Goal: Task Accomplishment & Management: Complete application form

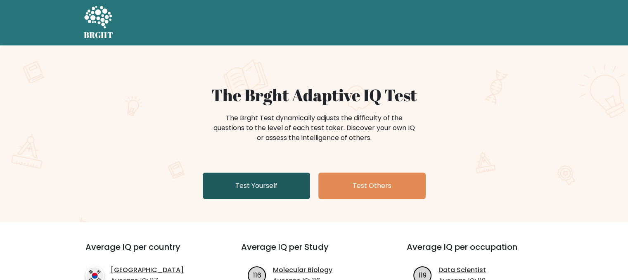
click at [255, 183] on link "Test Yourself" at bounding box center [256, 186] width 107 height 26
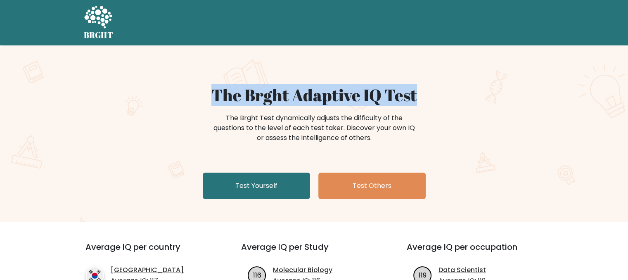
drag, startPoint x: 198, startPoint y: 87, endPoint x: 426, endPoint y: 104, distance: 229.3
click at [426, 104] on h1 "The Brght Adaptive IQ Test" at bounding box center [314, 95] width 403 height 20
copy h1 "The Brght Adaptive IQ Test"
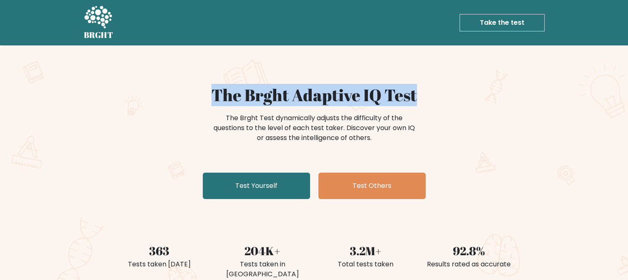
click at [502, 22] on link "Take the test" at bounding box center [501, 22] width 85 height 17
click at [494, 104] on h1 "The Brght Adaptive IQ Test" at bounding box center [314, 95] width 403 height 20
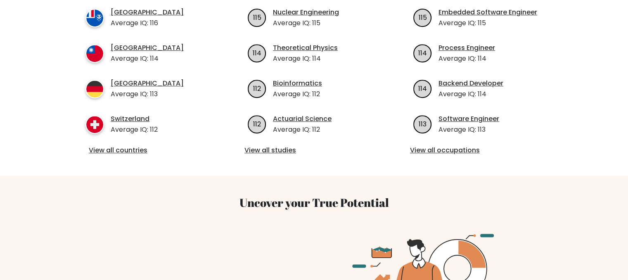
scroll to position [619, 0]
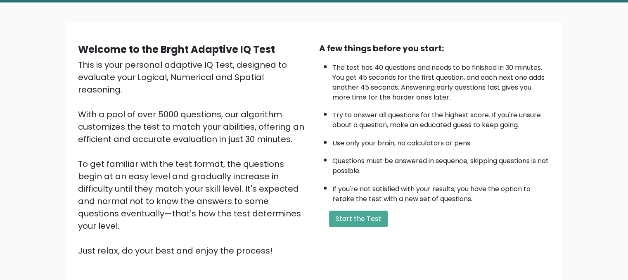
scroll to position [83, 0]
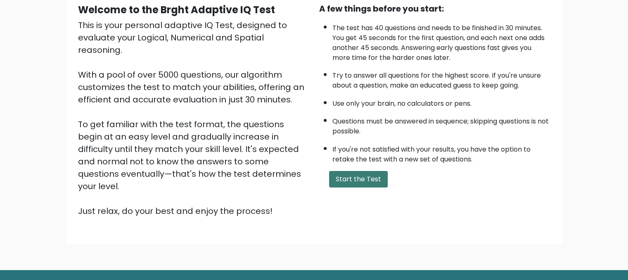
click at [353, 174] on button "Start the Test" at bounding box center [358, 179] width 59 height 17
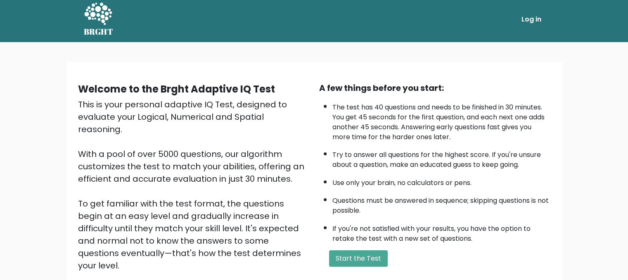
scroll to position [0, 0]
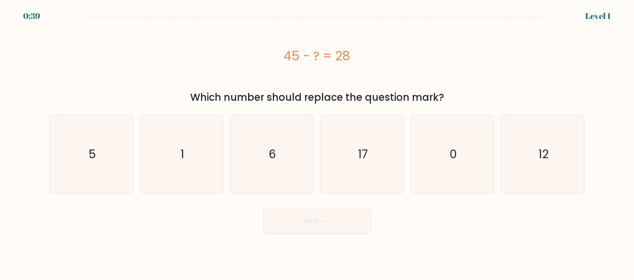
click at [283, 57] on div "45 - ? = 28" at bounding box center [317, 56] width 535 height 19
click at [359, 151] on text "17" at bounding box center [363, 154] width 10 height 17
click at [317, 142] on input "d. 17" at bounding box center [317, 141] width 0 height 2
radio input "true"
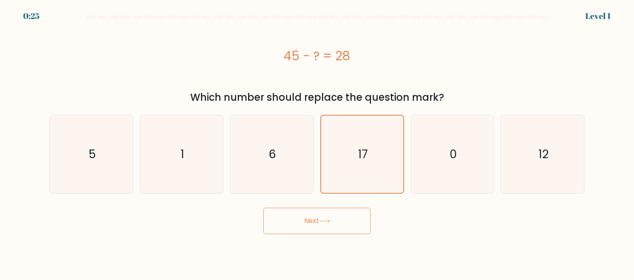
click at [341, 223] on button "Next" at bounding box center [316, 221] width 107 height 26
click at [310, 222] on button "Next" at bounding box center [316, 221] width 107 height 26
click at [315, 226] on button "Next" at bounding box center [316, 221] width 107 height 26
click at [358, 155] on text "17" at bounding box center [363, 154] width 10 height 16
click at [317, 142] on input "d. 17" at bounding box center [317, 141] width 0 height 2
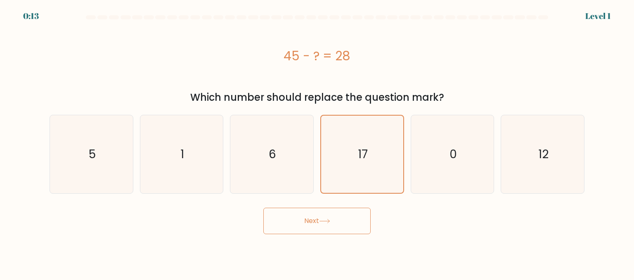
click at [315, 218] on button "Next" at bounding box center [316, 221] width 107 height 26
click at [338, 227] on button "Next" at bounding box center [316, 221] width 107 height 26
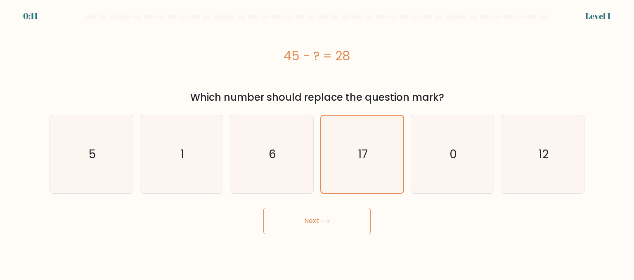
click at [263, 208] on button "Next" at bounding box center [316, 221] width 107 height 26
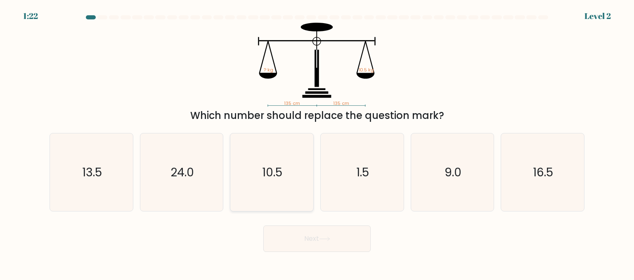
click at [266, 175] on text "10.5" at bounding box center [273, 171] width 20 height 17
click at [317, 142] on input "c. 10.5" at bounding box center [317, 141] width 0 height 2
radio input "true"
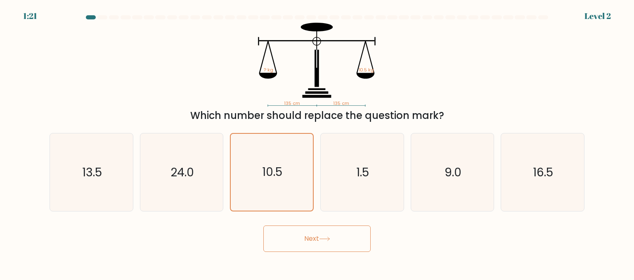
click at [327, 239] on icon at bounding box center [324, 239] width 10 height 4
click at [297, 239] on button "Next" at bounding box center [316, 238] width 107 height 26
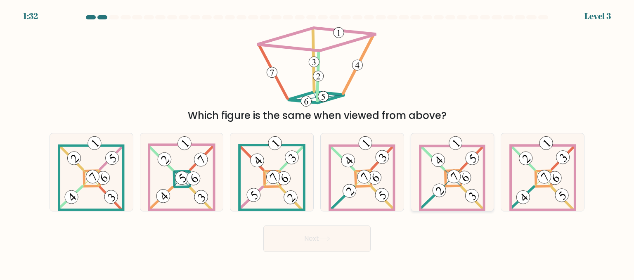
click at [452, 175] on 892 at bounding box center [454, 176] width 19 height 19
click at [317, 142] on input "e." at bounding box center [317, 141] width 0 height 2
radio input "true"
click at [316, 239] on button "Next" at bounding box center [316, 238] width 107 height 26
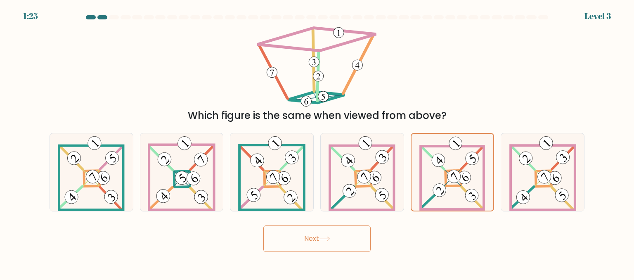
click at [316, 239] on button "Next" at bounding box center [316, 238] width 107 height 26
click at [263, 225] on button "Next" at bounding box center [316, 238] width 107 height 26
click at [320, 235] on button "Next" at bounding box center [316, 238] width 107 height 26
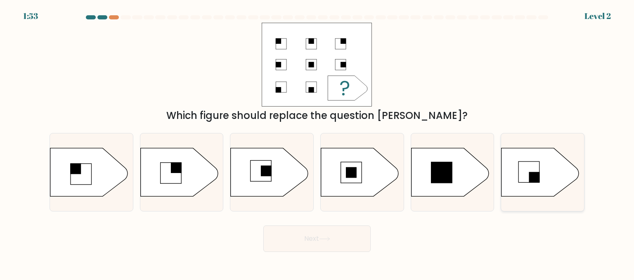
click at [530, 170] on rect at bounding box center [529, 171] width 21 height 21
click at [317, 142] on input "f." at bounding box center [317, 141] width 0 height 2
radio input "true"
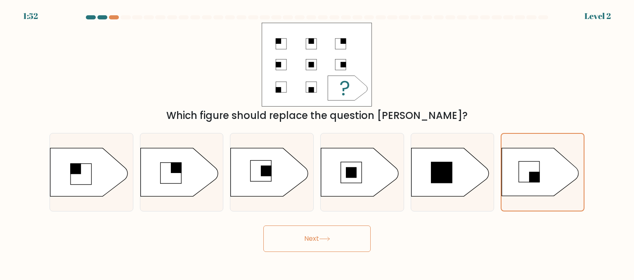
click at [330, 235] on button "Next" at bounding box center [316, 238] width 107 height 26
click at [292, 238] on button "Next" at bounding box center [316, 238] width 107 height 26
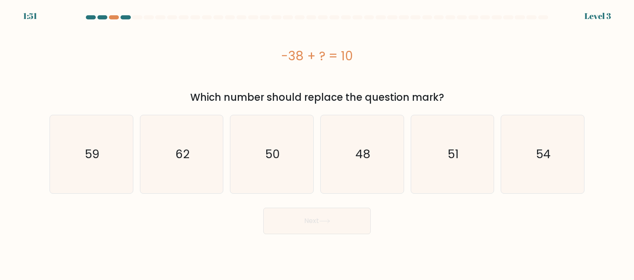
click at [325, 243] on body "1:51 Level 3 a." at bounding box center [317, 140] width 634 height 280
click at [349, 159] on icon "48" at bounding box center [362, 154] width 78 height 78
click at [317, 142] on input "d. 48" at bounding box center [317, 141] width 0 height 2
radio input "true"
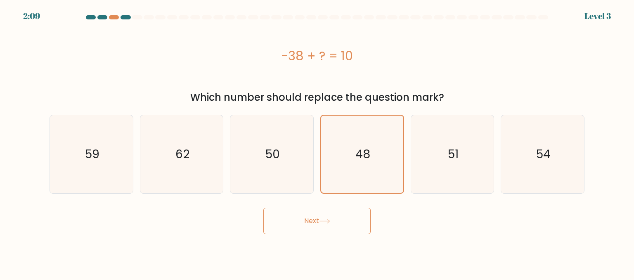
click at [311, 225] on button "Next" at bounding box center [316, 221] width 107 height 26
click at [335, 220] on button "Next" at bounding box center [316, 221] width 107 height 26
click at [297, 217] on button "Next" at bounding box center [316, 221] width 107 height 26
click at [329, 227] on button "Next" at bounding box center [316, 221] width 107 height 26
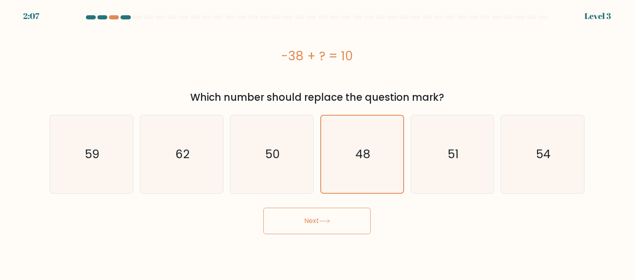
click at [329, 227] on button "Next" at bounding box center [316, 221] width 107 height 26
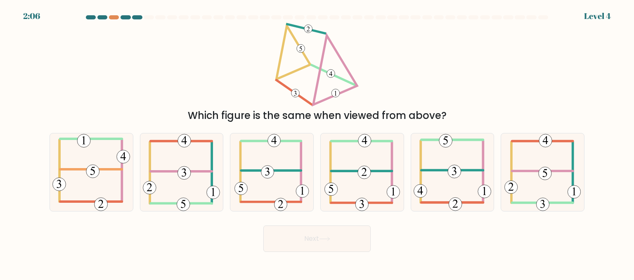
click at [327, 215] on form at bounding box center [317, 133] width 634 height 237
click at [203, 164] on icon at bounding box center [181, 172] width 77 height 78
click at [317, 142] on input "b." at bounding box center [317, 141] width 0 height 2
radio input "true"
click at [293, 238] on button "Next" at bounding box center [316, 238] width 107 height 26
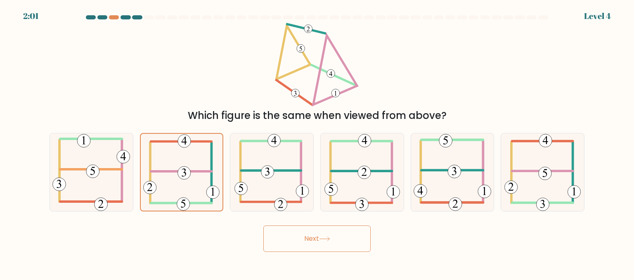
click at [293, 238] on button "Next" at bounding box center [316, 238] width 107 height 26
click at [315, 240] on button "Next" at bounding box center [316, 238] width 107 height 26
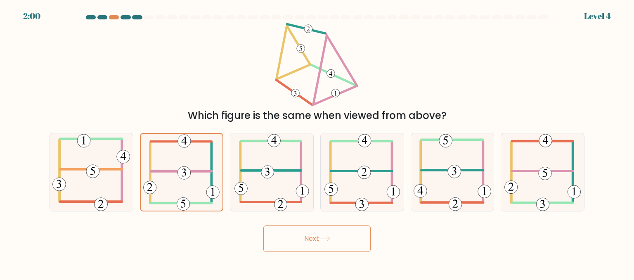
click at [315, 240] on button "Next" at bounding box center [316, 238] width 107 height 26
click at [343, 235] on button "Next" at bounding box center [316, 238] width 107 height 26
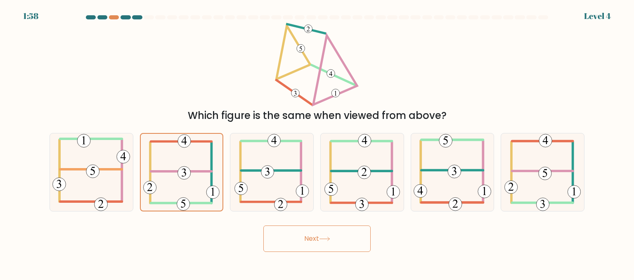
click at [343, 235] on button "Next" at bounding box center [316, 238] width 107 height 26
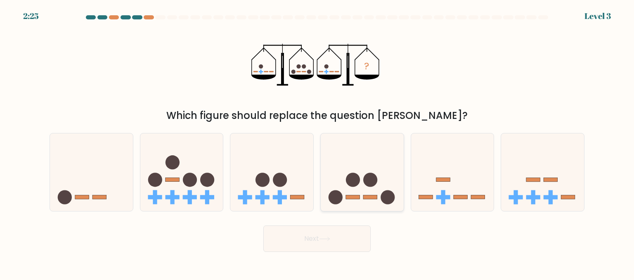
click at [363, 181] on icon at bounding box center [362, 172] width 83 height 69
click at [317, 142] on input "d." at bounding box center [317, 141] width 0 height 2
radio input "true"
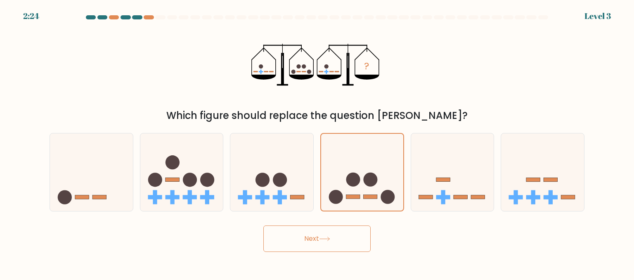
click at [320, 236] on button "Next" at bounding box center [316, 238] width 107 height 26
click at [307, 240] on button "Next" at bounding box center [316, 238] width 107 height 26
click at [304, 240] on button "Next" at bounding box center [316, 238] width 107 height 26
click at [263, 225] on button "Next" at bounding box center [316, 238] width 107 height 26
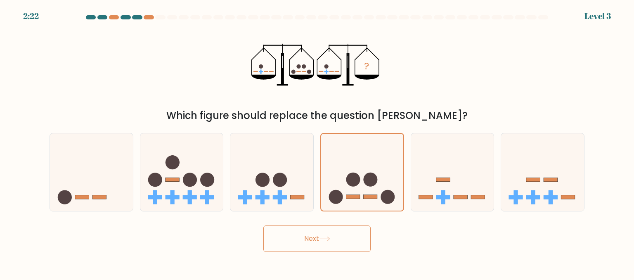
click at [263, 225] on button "Next" at bounding box center [316, 238] width 107 height 26
click at [303, 235] on button "Next" at bounding box center [316, 238] width 107 height 26
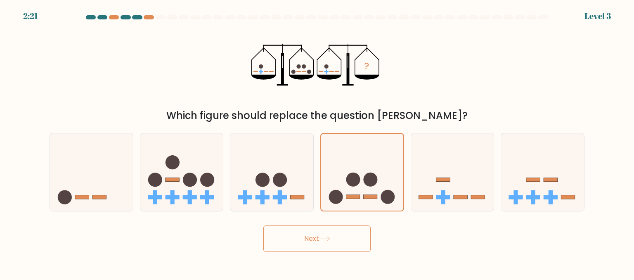
click at [305, 237] on button "Next" at bounding box center [316, 238] width 107 height 26
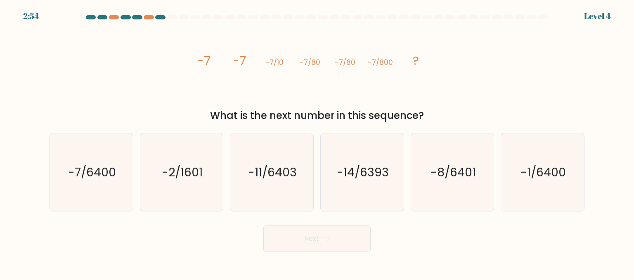
drag, startPoint x: 198, startPoint y: 59, endPoint x: 445, endPoint y: 121, distance: 254.9
click at [445, 121] on div "image/svg+xml -7 -7 -7/10 -7/80 -7/80 -7/800 ? What is the next number in this …" at bounding box center [317, 73] width 545 height 100
copy div "-7 -7 -7/10 -7/80 -7/80 -7/800 ? What is the next number in this sequence?"
click at [175, 111] on div "What is the next number in this sequence?" at bounding box center [316, 115] width 525 height 15
click at [195, 111] on div "What is the next number in this sequence?" at bounding box center [316, 115] width 525 height 15
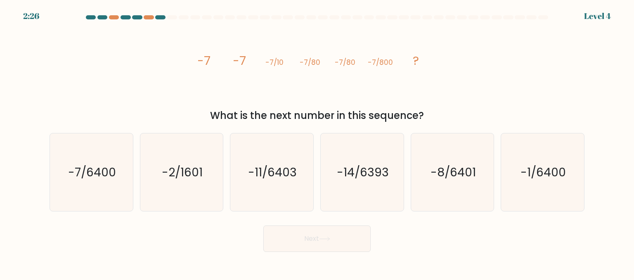
click at [467, 77] on div "image/svg+xml -7 -7 -7/10 -7/80 -7/80 -7/800 ? What is the next number in this …" at bounding box center [317, 73] width 545 height 100
click at [442, 125] on form at bounding box center [317, 133] width 634 height 237
click at [119, 163] on icon "-7/6400" at bounding box center [91, 172] width 78 height 78
click at [317, 142] on input "a. -7/6400" at bounding box center [317, 141] width 0 height 2
radio input "true"
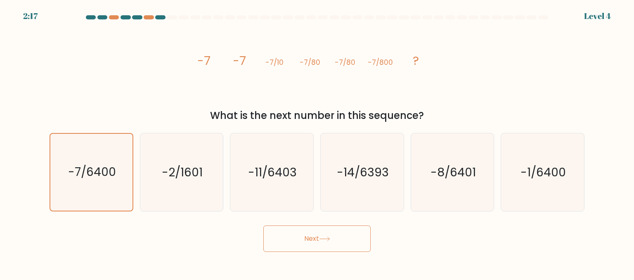
click at [317, 227] on button "Next" at bounding box center [316, 238] width 107 height 26
click at [316, 237] on button "Next" at bounding box center [316, 238] width 107 height 26
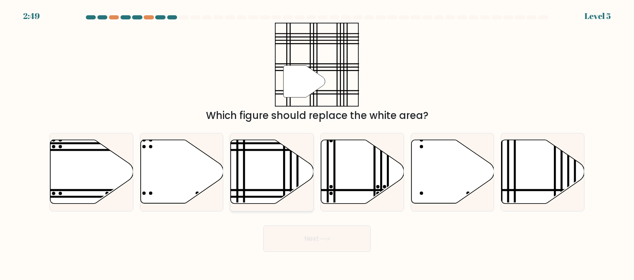
click at [267, 172] on icon at bounding box center [272, 172] width 83 height 64
click at [317, 142] on input "c." at bounding box center [317, 141] width 0 height 2
radio input "true"
click at [308, 238] on button "Next" at bounding box center [316, 238] width 107 height 26
click at [309, 237] on button "Next" at bounding box center [316, 238] width 107 height 26
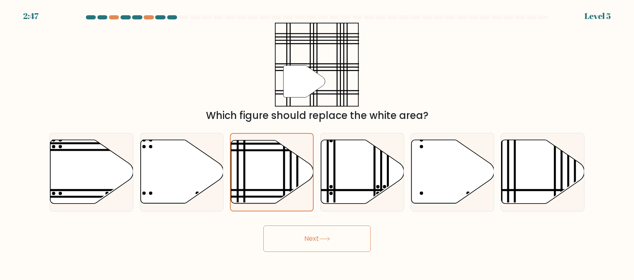
click at [330, 243] on button "Next" at bounding box center [316, 238] width 107 height 26
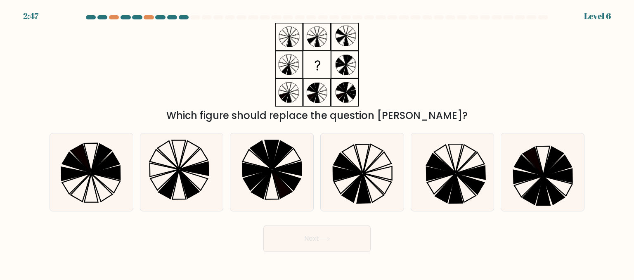
click at [329, 243] on button "Next" at bounding box center [316, 238] width 107 height 26
click at [370, 180] on icon at bounding box center [377, 183] width 28 height 20
click at [317, 142] on input "d." at bounding box center [317, 141] width 0 height 2
radio input "true"
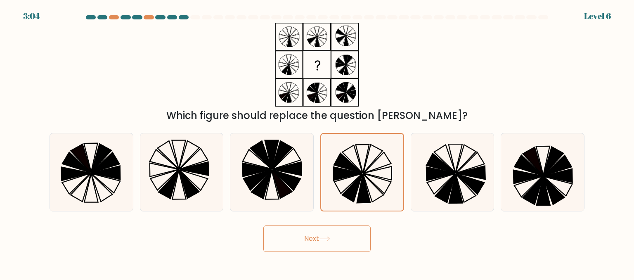
click at [307, 235] on button "Next" at bounding box center [316, 238] width 107 height 26
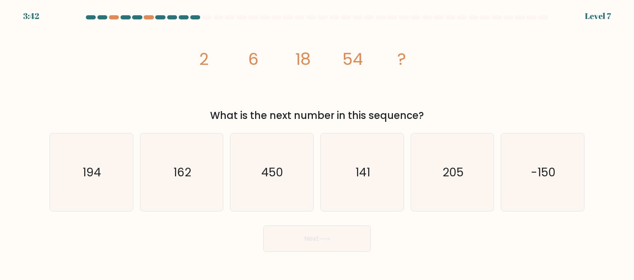
drag, startPoint x: 189, startPoint y: 59, endPoint x: 430, endPoint y: 119, distance: 248.0
click at [430, 119] on div "image/svg+xml 2 6 18 54 ? What is the next number in this sequence?" at bounding box center [317, 73] width 545 height 100
copy div "2 6 18 54 ? What is the next number in this sequence?"
click at [168, 174] on icon "162" at bounding box center [182, 172] width 78 height 78
click at [317, 142] on input "b. 162" at bounding box center [317, 141] width 0 height 2
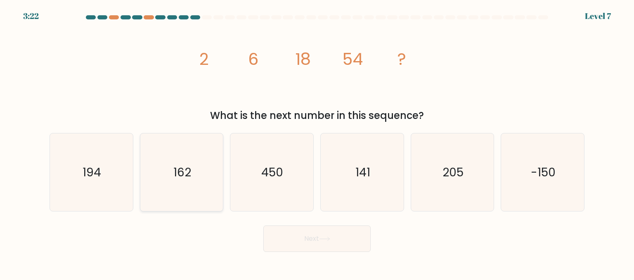
radio input "true"
click at [307, 239] on button "Next" at bounding box center [316, 238] width 107 height 26
click at [330, 242] on button "Next" at bounding box center [316, 238] width 107 height 26
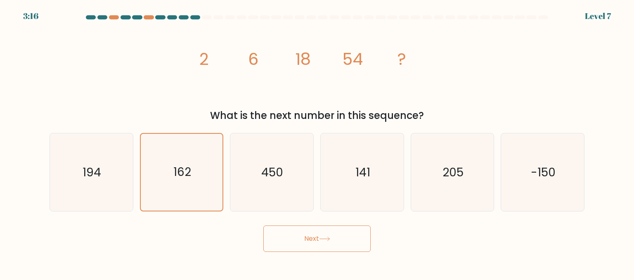
click at [320, 241] on button "Next" at bounding box center [316, 238] width 107 height 26
click at [301, 236] on button "Next" at bounding box center [316, 238] width 107 height 26
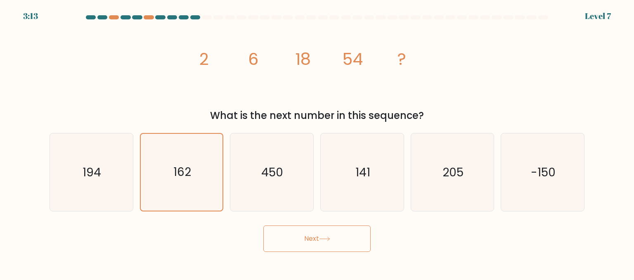
click at [312, 241] on button "Next" at bounding box center [316, 238] width 107 height 26
click at [263, 225] on button "Next" at bounding box center [316, 238] width 107 height 26
click at [315, 241] on button "Next" at bounding box center [316, 238] width 107 height 26
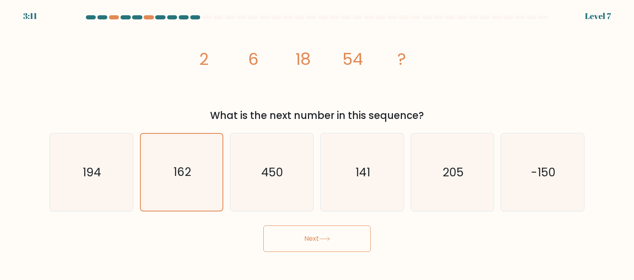
click at [263, 225] on button "Next" at bounding box center [316, 238] width 107 height 26
click at [316, 241] on button "Next" at bounding box center [316, 238] width 107 height 26
click at [330, 239] on icon at bounding box center [324, 239] width 11 height 5
click at [329, 239] on icon at bounding box center [324, 239] width 10 height 4
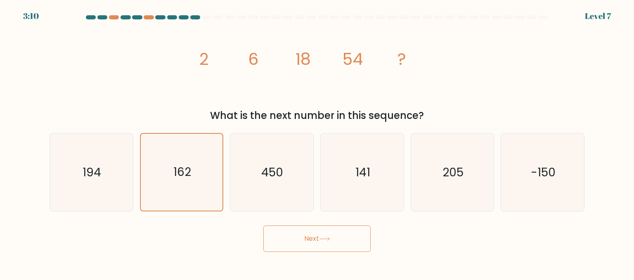
click at [329, 239] on icon at bounding box center [324, 239] width 10 height 4
drag, startPoint x: 331, startPoint y: 237, endPoint x: 324, endPoint y: 227, distance: 12.4
click at [330, 237] on icon at bounding box center [324, 239] width 11 height 5
click at [304, 234] on button "Next" at bounding box center [316, 238] width 107 height 26
click at [293, 235] on button "Next" at bounding box center [316, 238] width 107 height 26
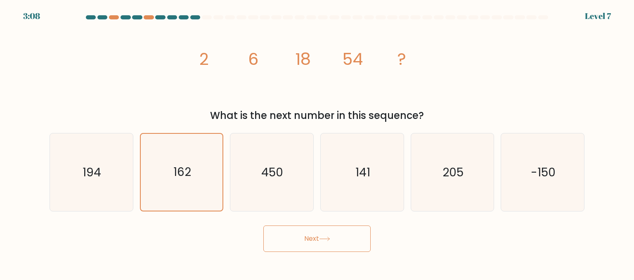
click at [329, 239] on icon at bounding box center [324, 239] width 10 height 4
click at [341, 237] on button "Next" at bounding box center [316, 238] width 107 height 26
click at [342, 237] on button "Next" at bounding box center [316, 238] width 107 height 26
click at [263, 225] on button "Next" at bounding box center [316, 238] width 107 height 26
click at [315, 241] on button "Next" at bounding box center [316, 238] width 107 height 26
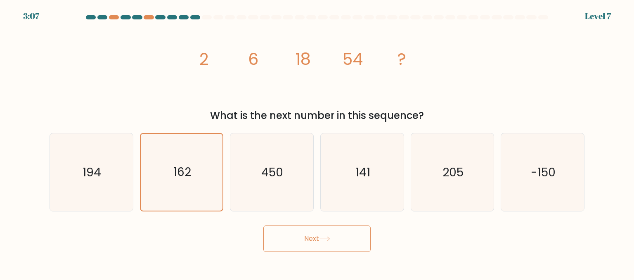
click at [315, 239] on button "Next" at bounding box center [316, 238] width 107 height 26
click at [314, 239] on button "Next" at bounding box center [316, 238] width 107 height 26
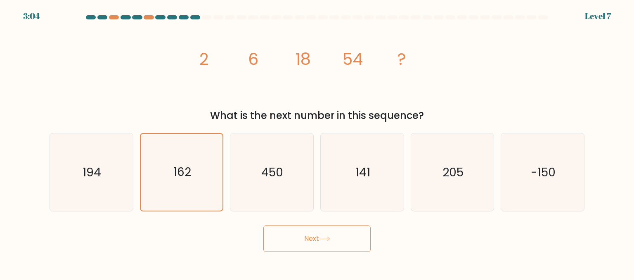
click at [315, 240] on button "Next" at bounding box center [316, 238] width 107 height 26
click at [316, 240] on button "Next" at bounding box center [316, 238] width 107 height 26
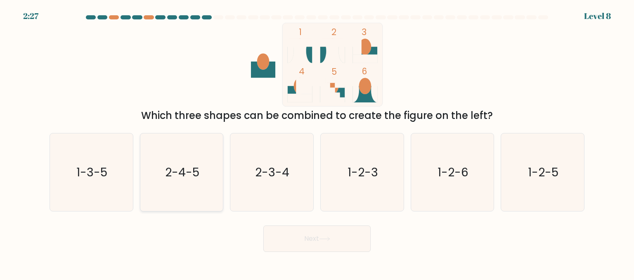
click at [161, 176] on icon "2-4-5" at bounding box center [182, 172] width 78 height 78
click at [317, 142] on input "b. 2-4-5" at bounding box center [317, 141] width 0 height 2
radio input "true"
click at [280, 166] on text "2-3-4" at bounding box center [273, 171] width 34 height 17
click at [317, 142] on input "c. 2-3-4" at bounding box center [317, 141] width 0 height 2
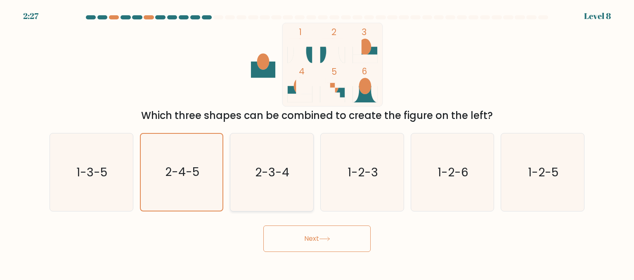
radio input "true"
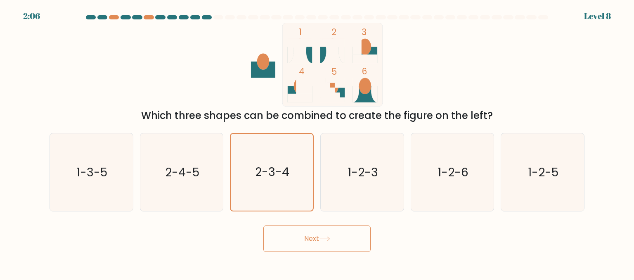
click at [318, 234] on button "Next" at bounding box center [316, 238] width 107 height 26
click at [329, 241] on button "Next" at bounding box center [316, 238] width 107 height 26
click at [329, 241] on icon at bounding box center [324, 239] width 11 height 5
click at [337, 235] on button "Next" at bounding box center [316, 238] width 107 height 26
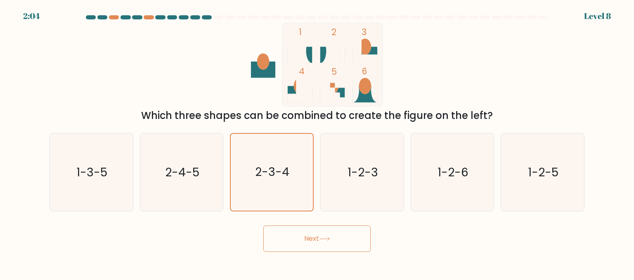
click at [316, 234] on button "Next" at bounding box center [316, 238] width 107 height 26
click at [315, 236] on button "Next" at bounding box center [316, 238] width 107 height 26
click at [263, 225] on button "Next" at bounding box center [316, 238] width 107 height 26
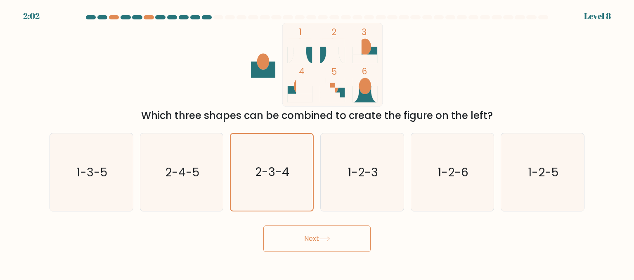
click at [263, 225] on button "Next" at bounding box center [316, 238] width 107 height 26
click at [314, 236] on button "Next" at bounding box center [316, 238] width 107 height 26
click at [335, 239] on button "Next" at bounding box center [316, 238] width 107 height 26
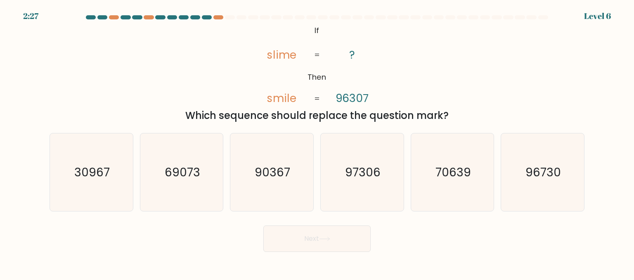
drag, startPoint x: 298, startPoint y: 27, endPoint x: 470, endPoint y: 114, distance: 193.1
click at [470, 114] on div "@import url('[URL][DOMAIN_NAME]); If Then slime smile ? 96307 = = Which sequenc…" at bounding box center [317, 73] width 545 height 100
copy div "If Then slime smile ? 96307 = = Which sequence should replace the question mark?"
click at [471, 81] on div "@import url('[URL][DOMAIN_NAME]); If Then slime smile ? 96307 = = Which sequenc…" at bounding box center [317, 73] width 545 height 100
click at [270, 174] on text "90367" at bounding box center [272, 171] width 35 height 17
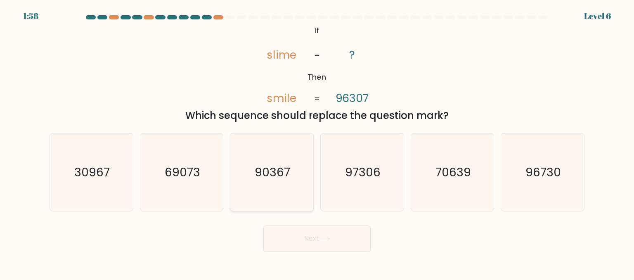
click at [317, 142] on input "c. 90367" at bounding box center [317, 141] width 0 height 2
radio input "true"
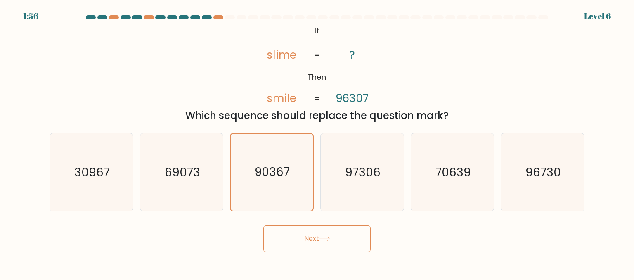
click at [324, 240] on icon at bounding box center [324, 239] width 11 height 5
click at [309, 238] on body "1:55 Level 6 If" at bounding box center [317, 140] width 634 height 280
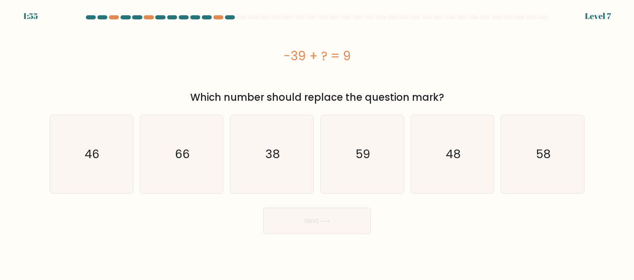
click at [308, 238] on body "1:55 Level 7 a." at bounding box center [317, 140] width 634 height 280
click at [308, 238] on body "2:40 Level 7 a." at bounding box center [317, 140] width 634 height 280
click at [227, 55] on div "-39 + ? = 9" at bounding box center [317, 56] width 535 height 19
drag, startPoint x: 259, startPoint y: 50, endPoint x: 475, endPoint y: 95, distance: 220.1
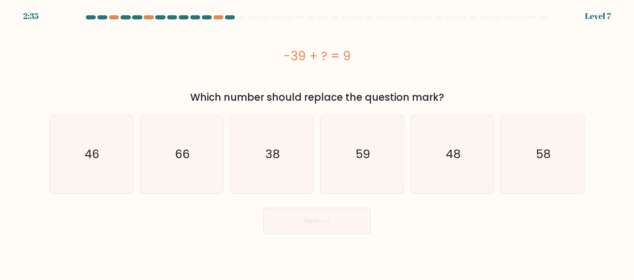
click at [475, 95] on div "-39 + ? = 9 Which number should replace the question mark?" at bounding box center [317, 64] width 545 height 82
copy div "-39 + ? = 9 Which number should replace the question mark?"
click at [464, 165] on icon "48" at bounding box center [453, 154] width 78 height 78
click at [317, 142] on input "e. 48" at bounding box center [317, 141] width 0 height 2
radio input "true"
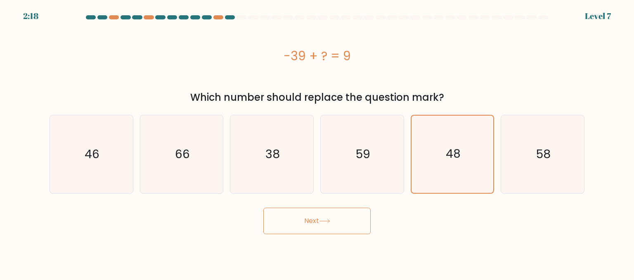
click at [295, 224] on button "Next" at bounding box center [316, 221] width 107 height 26
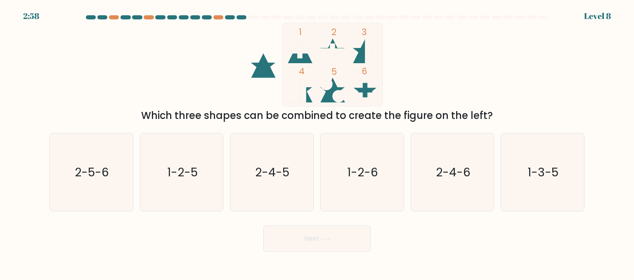
drag, startPoint x: 259, startPoint y: 28, endPoint x: 418, endPoint y: 88, distance: 170.1
click at [418, 88] on icon "1 2 3 4 5 6" at bounding box center [317, 65] width 222 height 84
click at [441, 58] on div "1 2 3 4 5 6 Which three shapes can be combined to create the figure on the left?" at bounding box center [317, 73] width 545 height 100
click at [536, 177] on text "1-3-5" at bounding box center [543, 171] width 31 height 17
click at [317, 142] on input "f. 1-3-5" at bounding box center [317, 141] width 0 height 2
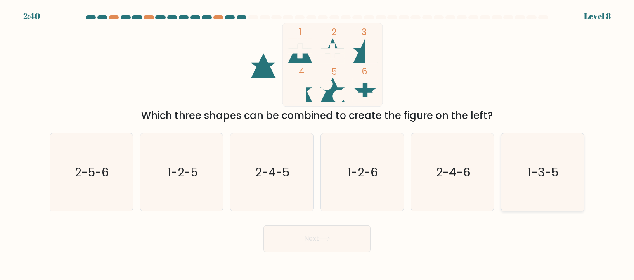
radio input "true"
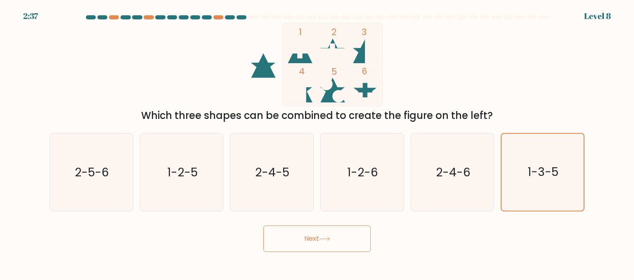
click at [321, 241] on button "Next" at bounding box center [316, 238] width 107 height 26
click at [320, 241] on button "Next" at bounding box center [316, 238] width 107 height 26
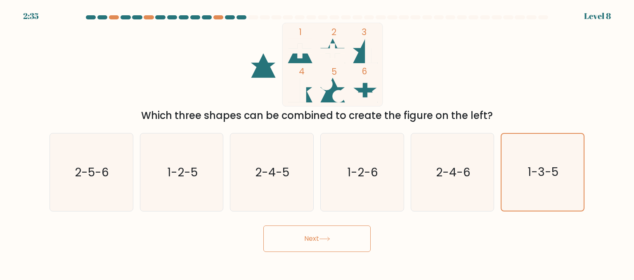
drag, startPoint x: 318, startPoint y: 241, endPoint x: 314, endPoint y: 239, distance: 4.8
click at [315, 241] on button "Next" at bounding box center [316, 238] width 107 height 26
click at [310, 238] on button "Next" at bounding box center [316, 238] width 107 height 26
drag, startPoint x: 308, startPoint y: 237, endPoint x: 312, endPoint y: 235, distance: 5.0
click at [307, 237] on button "Next" at bounding box center [316, 238] width 107 height 26
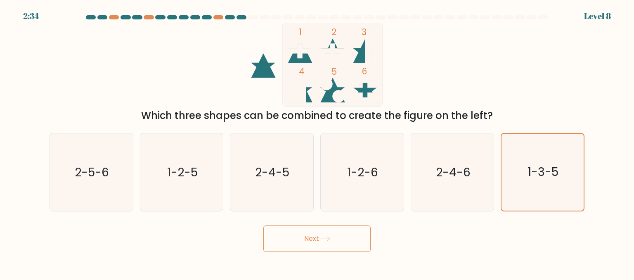
drag, startPoint x: 322, startPoint y: 235, endPoint x: 348, endPoint y: 244, distance: 27.0
click at [322, 236] on button "Next" at bounding box center [316, 238] width 107 height 26
click at [348, 244] on button "Next" at bounding box center [316, 238] width 107 height 26
click at [347, 241] on button "Next" at bounding box center [316, 238] width 107 height 26
click at [314, 230] on button "Next" at bounding box center [316, 238] width 107 height 26
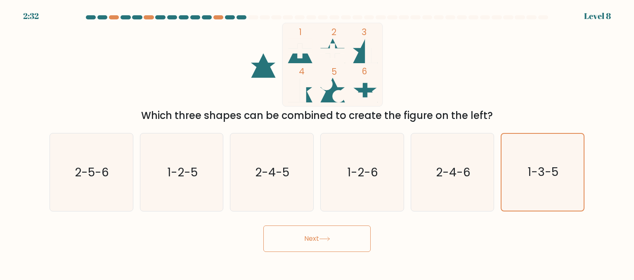
click at [281, 247] on button "Next" at bounding box center [316, 238] width 107 height 26
click at [296, 241] on button "Next" at bounding box center [316, 238] width 107 height 26
click at [312, 238] on button "Next" at bounding box center [316, 238] width 107 height 26
click at [322, 238] on icon at bounding box center [324, 239] width 11 height 5
click at [342, 234] on button "Next" at bounding box center [316, 238] width 107 height 26
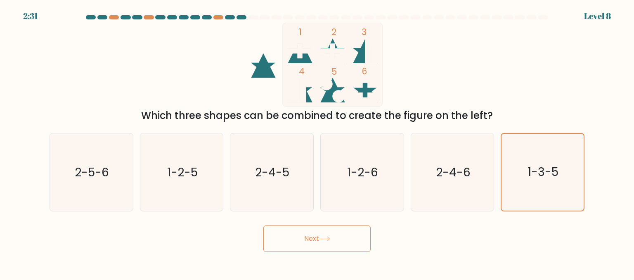
click at [348, 233] on button "Next" at bounding box center [316, 238] width 107 height 26
click at [336, 234] on button "Next" at bounding box center [316, 238] width 107 height 26
drag, startPoint x: 335, startPoint y: 235, endPoint x: 308, endPoint y: 237, distance: 27.7
click at [320, 236] on button "Next" at bounding box center [316, 238] width 107 height 26
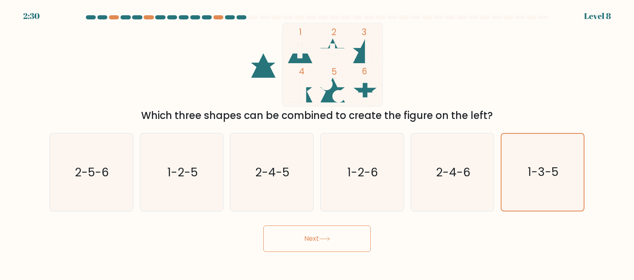
click at [306, 237] on button "Next" at bounding box center [316, 238] width 107 height 26
click at [305, 237] on button "Next" at bounding box center [316, 238] width 107 height 26
click at [315, 248] on button "Next" at bounding box center [316, 238] width 107 height 26
click at [287, 226] on div "Next" at bounding box center [317, 236] width 545 height 31
click at [295, 234] on button "Next" at bounding box center [316, 238] width 107 height 26
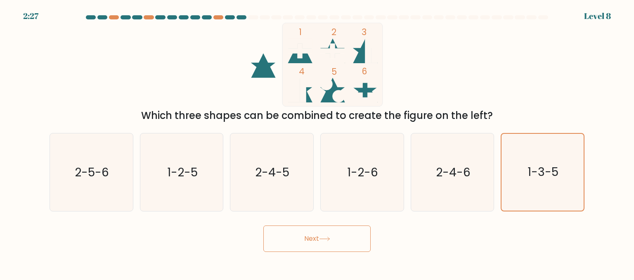
click at [296, 235] on button "Next" at bounding box center [316, 238] width 107 height 26
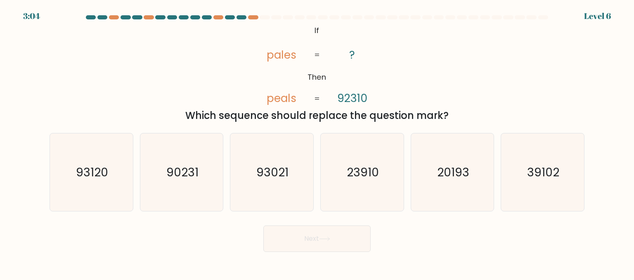
drag, startPoint x: 297, startPoint y: 28, endPoint x: 453, endPoint y: 111, distance: 176.3
click at [453, 111] on div "@import url('[URL][DOMAIN_NAME]); If Then pales peals ? 92310 = = Which sequenc…" at bounding box center [317, 73] width 545 height 100
copy div "If Then pales peals ? 92310 = = Which sequence should replace the question mark?"
click at [396, 71] on div "@import url('[URL][DOMAIN_NAME]); If Then pales peals ? 92310 = = Which sequenc…" at bounding box center [317, 73] width 545 height 100
click at [282, 175] on text "93021" at bounding box center [273, 171] width 32 height 17
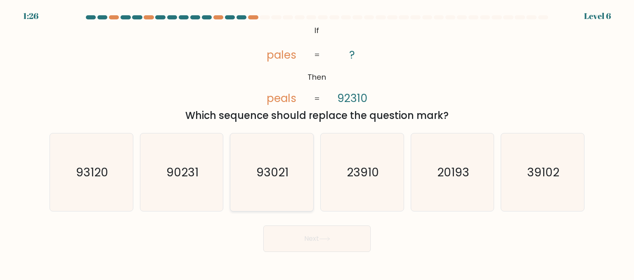
click at [317, 142] on input "c. 93021" at bounding box center [317, 141] width 0 height 2
radio input "true"
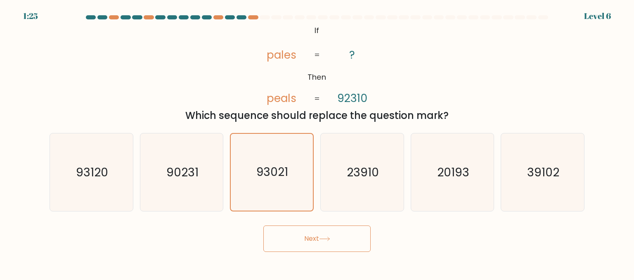
click at [338, 238] on button "Next" at bounding box center [316, 238] width 107 height 26
click at [337, 239] on button "Next" at bounding box center [316, 238] width 107 height 26
click at [333, 239] on button "Next" at bounding box center [316, 238] width 107 height 26
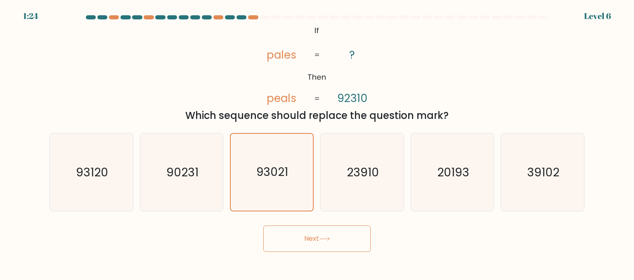
click at [323, 238] on icon at bounding box center [324, 239] width 11 height 5
drag, startPoint x: 320, startPoint y: 238, endPoint x: 308, endPoint y: 235, distance: 13.2
click at [319, 238] on button "Next" at bounding box center [316, 238] width 107 height 26
click at [308, 235] on button "Next" at bounding box center [316, 238] width 107 height 26
click at [307, 235] on button "Next" at bounding box center [316, 238] width 107 height 26
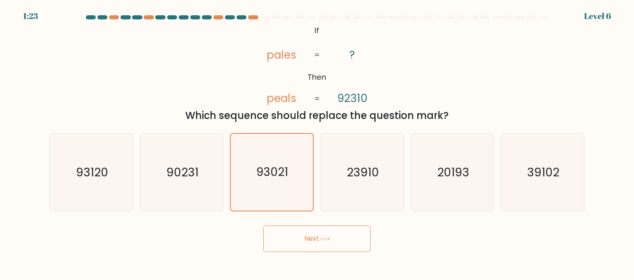
drag, startPoint x: 321, startPoint y: 231, endPoint x: 329, endPoint y: 231, distance: 8.3
click at [322, 231] on button "Next" at bounding box center [316, 238] width 107 height 26
drag, startPoint x: 341, startPoint y: 231, endPoint x: 348, endPoint y: 234, distance: 7.6
click at [340, 232] on button "Next" at bounding box center [316, 238] width 107 height 26
click at [348, 234] on button "Next" at bounding box center [316, 238] width 107 height 26
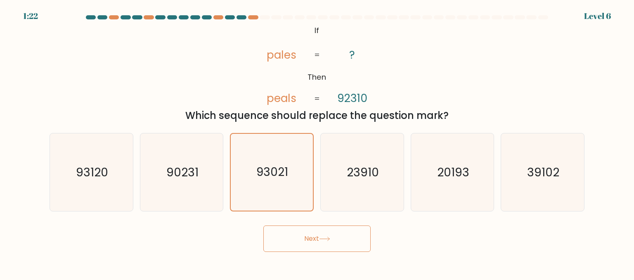
click at [343, 235] on button "Next" at bounding box center [316, 238] width 107 height 26
click at [302, 231] on button "Next" at bounding box center [316, 238] width 107 height 26
click at [338, 251] on body "1:21 Level 6 If" at bounding box center [317, 140] width 634 height 280
click at [339, 250] on button "Next" at bounding box center [316, 238] width 107 height 26
click at [348, 242] on button "Next" at bounding box center [316, 238] width 107 height 26
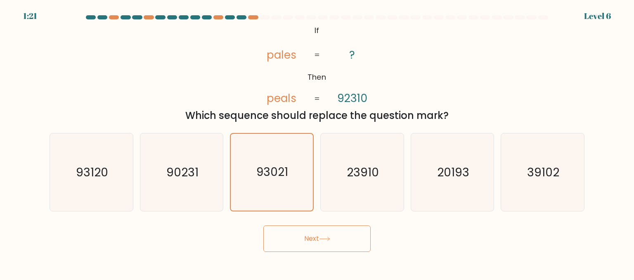
click at [347, 241] on button "Next" at bounding box center [316, 238] width 107 height 26
click at [334, 239] on button "Next" at bounding box center [316, 238] width 107 height 26
click at [324, 240] on button "Next" at bounding box center [316, 238] width 107 height 26
click at [324, 240] on icon at bounding box center [324, 239] width 11 height 5
click at [321, 240] on icon at bounding box center [324, 239] width 11 height 5
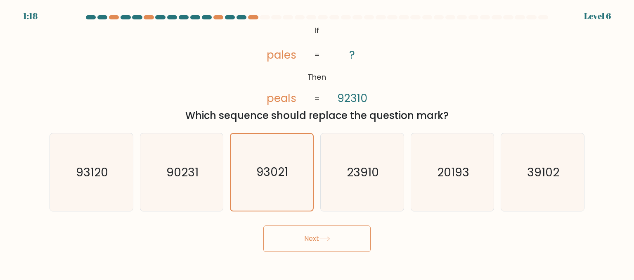
click at [263, 225] on button "Next" at bounding box center [316, 238] width 107 height 26
click at [298, 242] on button "Next" at bounding box center [316, 238] width 107 height 26
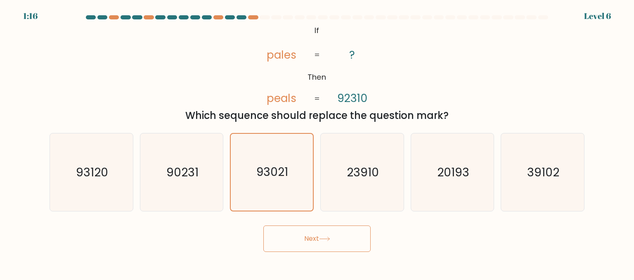
click at [298, 243] on button "Next" at bounding box center [316, 238] width 107 height 26
click at [299, 243] on button "Next" at bounding box center [316, 238] width 107 height 26
click at [299, 244] on button "Next" at bounding box center [316, 238] width 107 height 26
click at [300, 244] on button "Next" at bounding box center [316, 238] width 107 height 26
click at [339, 245] on button "Next" at bounding box center [316, 238] width 107 height 26
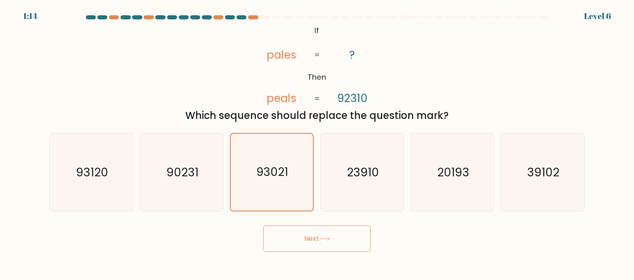
click at [350, 235] on button "Next" at bounding box center [316, 238] width 107 height 26
click at [340, 234] on button "Next" at bounding box center [316, 238] width 107 height 26
click at [340, 233] on button "Next" at bounding box center [316, 238] width 107 height 26
click at [338, 233] on button "Next" at bounding box center [316, 238] width 107 height 26
click at [336, 232] on button "Next" at bounding box center [316, 238] width 107 height 26
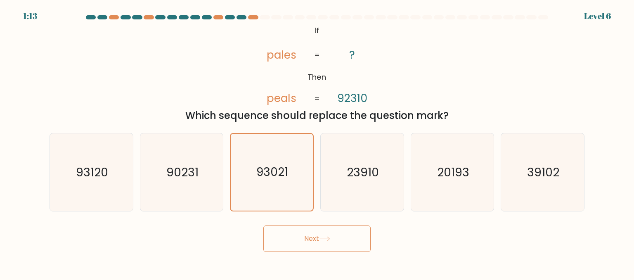
click at [324, 229] on button "Next" at bounding box center [316, 238] width 107 height 26
drag, startPoint x: 323, startPoint y: 229, endPoint x: 310, endPoint y: 237, distance: 14.7
click at [315, 234] on button "Next" at bounding box center [316, 238] width 107 height 26
click at [310, 237] on button "Next" at bounding box center [316, 238] width 107 height 26
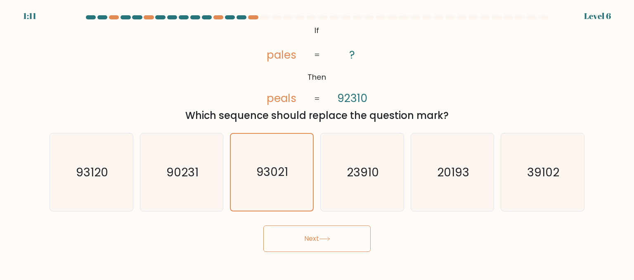
click at [310, 237] on button "Next" at bounding box center [316, 238] width 107 height 26
click at [307, 239] on button "Next" at bounding box center [316, 238] width 107 height 26
click at [307, 238] on button "Next" at bounding box center [316, 238] width 107 height 26
click at [308, 244] on button "Next" at bounding box center [316, 238] width 107 height 26
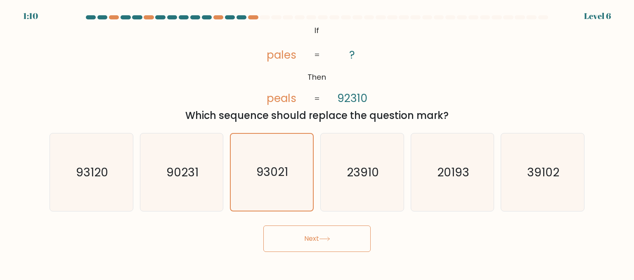
click at [309, 244] on button "Next" at bounding box center [316, 238] width 107 height 26
click at [308, 240] on button "Next" at bounding box center [316, 238] width 107 height 26
drag, startPoint x: 308, startPoint y: 238, endPoint x: 308, endPoint y: 232, distance: 6.2
click at [308, 232] on button "Next" at bounding box center [316, 238] width 107 height 26
click at [308, 229] on button "Next" at bounding box center [316, 238] width 107 height 26
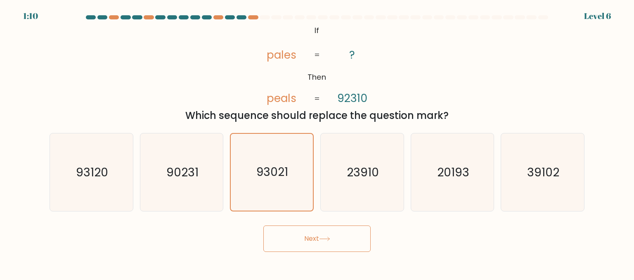
click at [308, 229] on button "Next" at bounding box center [316, 238] width 107 height 26
click at [308, 225] on div "Next" at bounding box center [317, 236] width 545 height 31
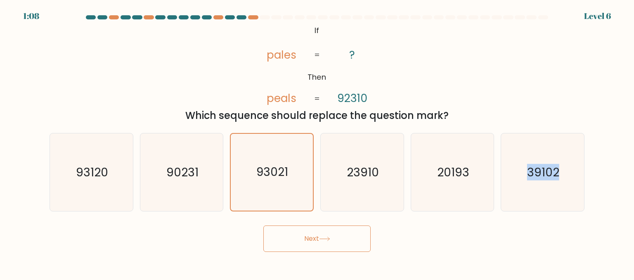
click at [308, 225] on div "Next" at bounding box center [317, 236] width 545 height 31
click at [326, 247] on button "Next" at bounding box center [316, 238] width 107 height 26
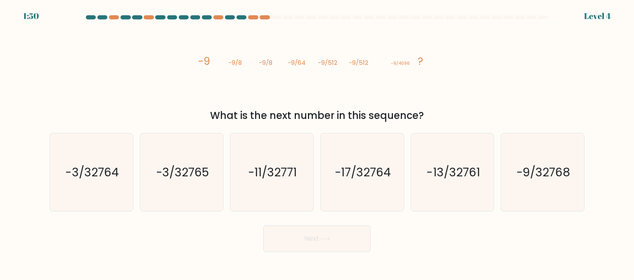
drag, startPoint x: 351, startPoint y: 185, endPoint x: 203, endPoint y: 73, distance: 185.8
click at [203, 73] on icon "image/svg+xml -9 -9/8 -9/8 -9/64 -9/512 -9/512 -9/4096 ?" at bounding box center [317, 65] width 248 height 84
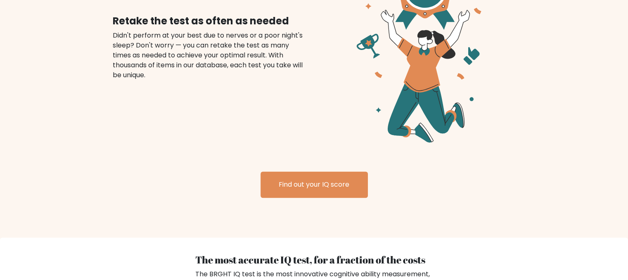
scroll to position [1082, 0]
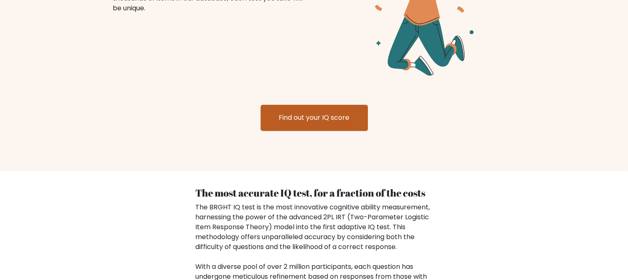
click at [314, 104] on link "Find out your IQ score" at bounding box center [313, 117] width 107 height 26
